Goal: Find specific page/section: Find specific page/section

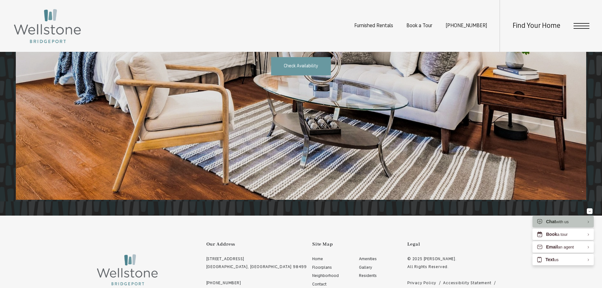
scroll to position [1264, 0]
click at [588, 30] on div "Find Your Home" at bounding box center [545, 26] width 90 height 52
click at [585, 25] on span "Open Menu" at bounding box center [582, 26] width 16 height 6
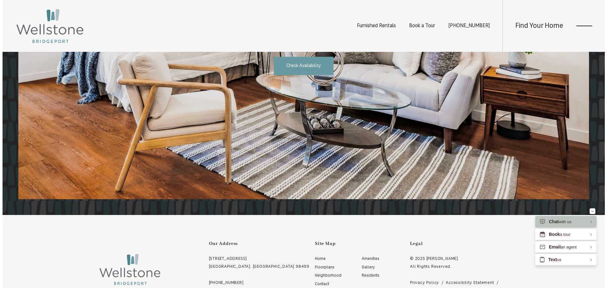
scroll to position [0, 0]
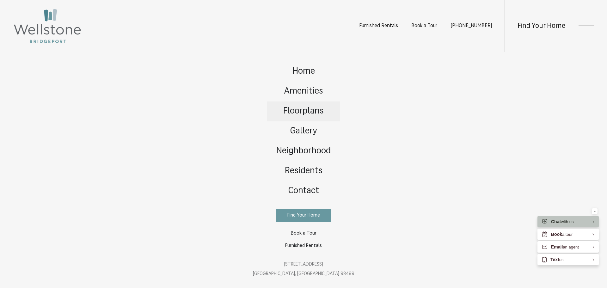
click at [300, 107] on span "Floorplans" at bounding box center [303, 111] width 40 height 9
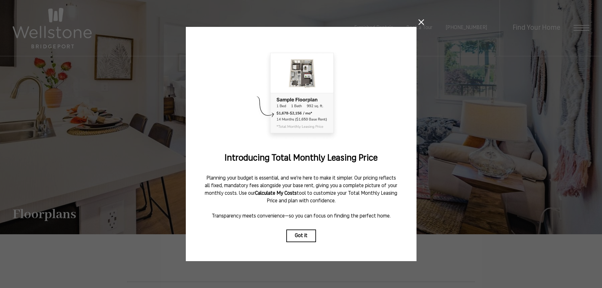
scroll to position [2, 0]
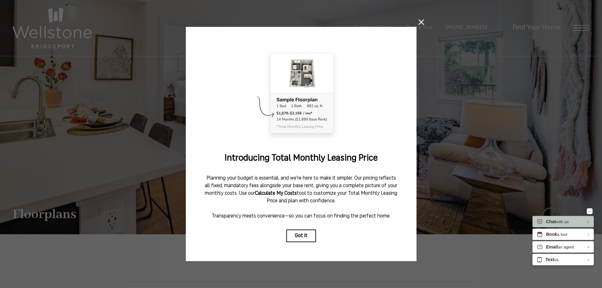
click at [418, 20] on icon at bounding box center [421, 22] width 6 height 6
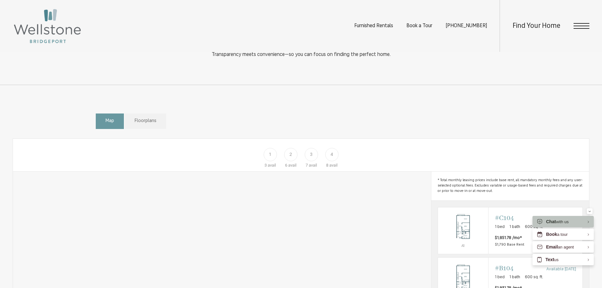
scroll to position [411, 0]
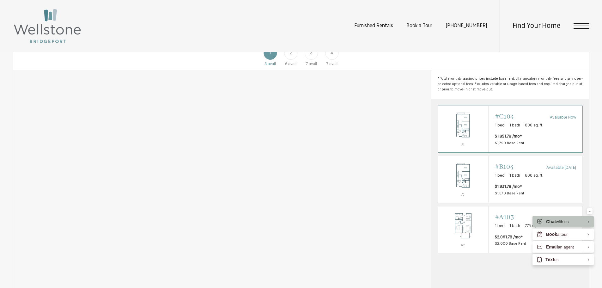
click at [471, 131] on img "View #C104" at bounding box center [463, 125] width 50 height 32
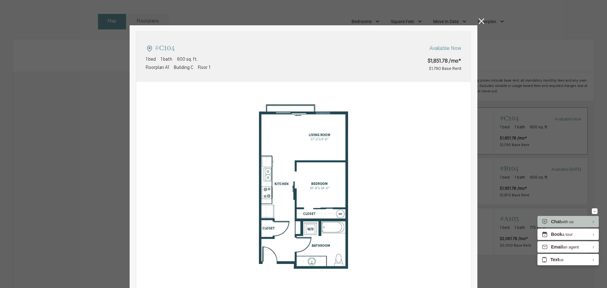
type input "**********"
click at [481, 22] on icon at bounding box center [482, 21] width 6 height 6
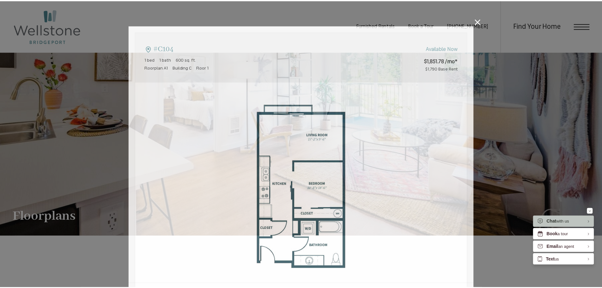
scroll to position [411, 0]
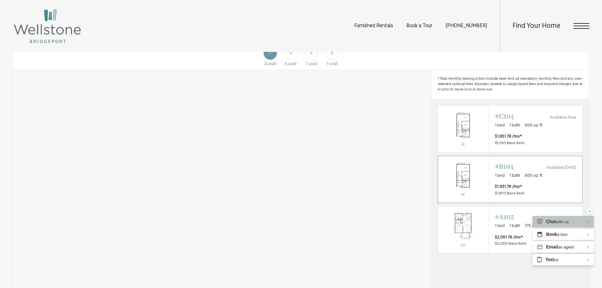
click at [507, 171] on span "#B104" at bounding box center [504, 166] width 19 height 9
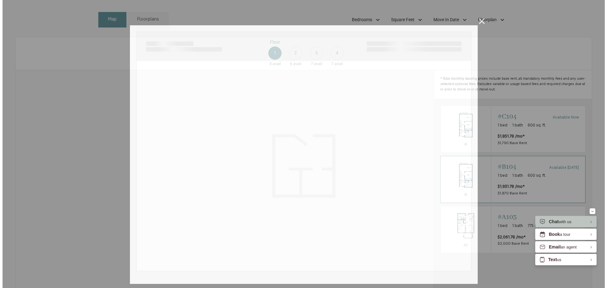
scroll to position [0, 0]
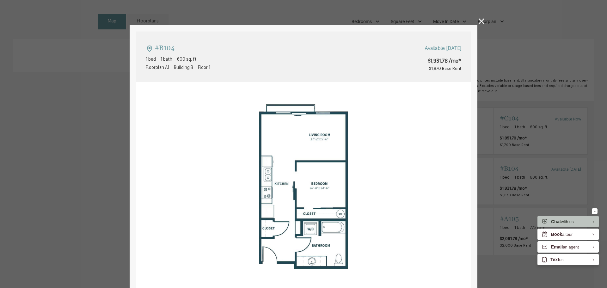
type input "**********"
click at [482, 21] on div "#B104 1 bed 1 bath 600 sq. ft. Floorplan A1 Building B Floor 1 Available Nov 03…" at bounding box center [303, 144] width 607 height 288
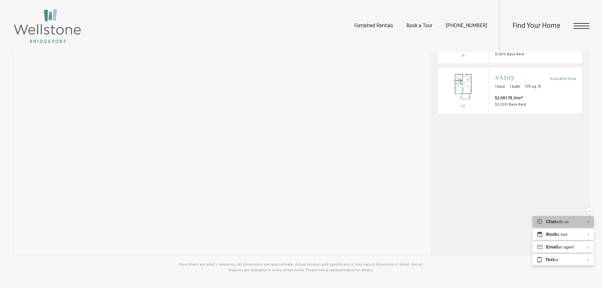
scroll to position [537, 0]
